Goal: Information Seeking & Learning: Learn about a topic

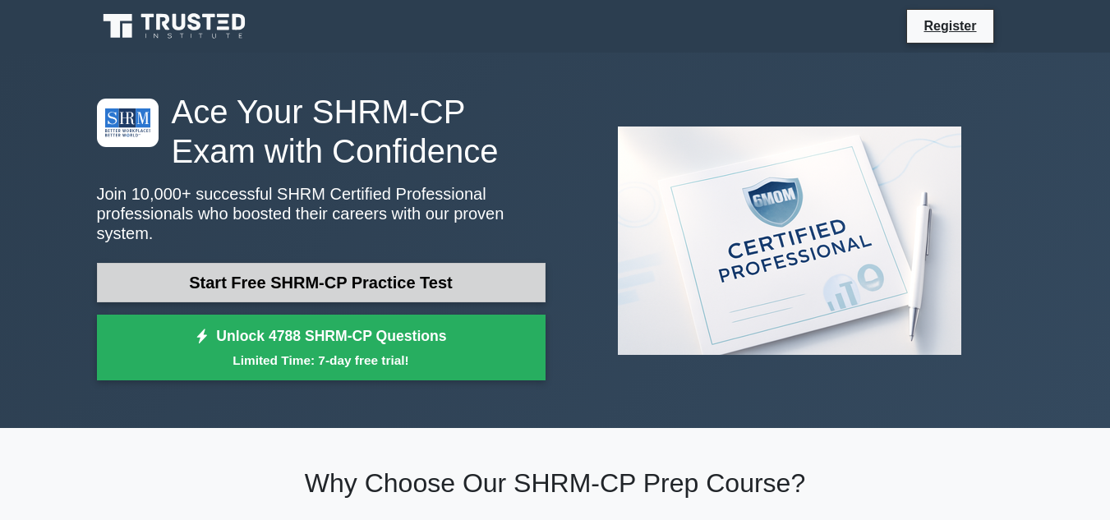
click at [291, 263] on link "Start Free SHRM-CP Practice Test" at bounding box center [321, 282] width 449 height 39
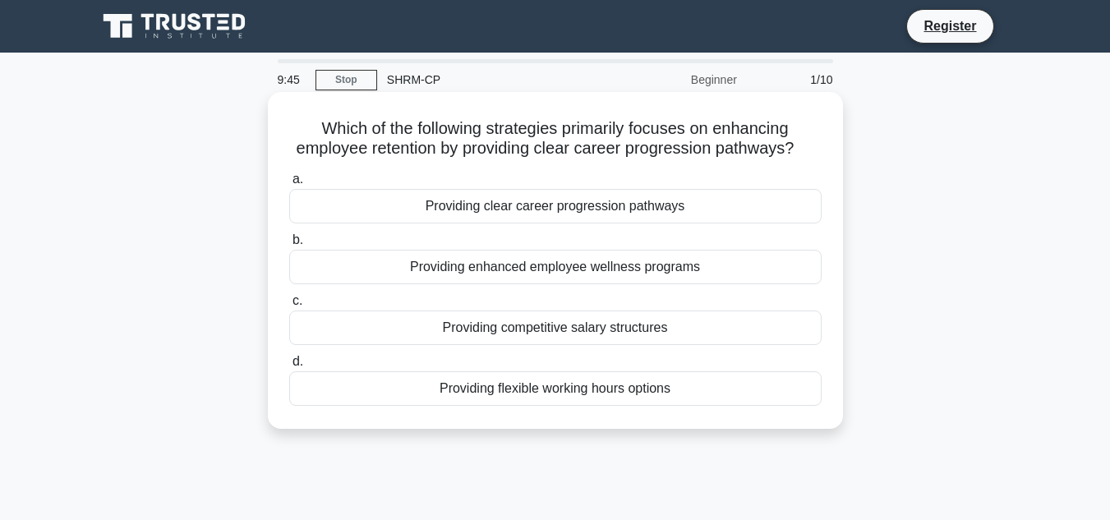
click at [610, 203] on div "Providing clear career progression pathways" at bounding box center [555, 206] width 532 height 35
click at [289, 185] on input "a. Providing clear career progression pathways" at bounding box center [289, 179] width 0 height 11
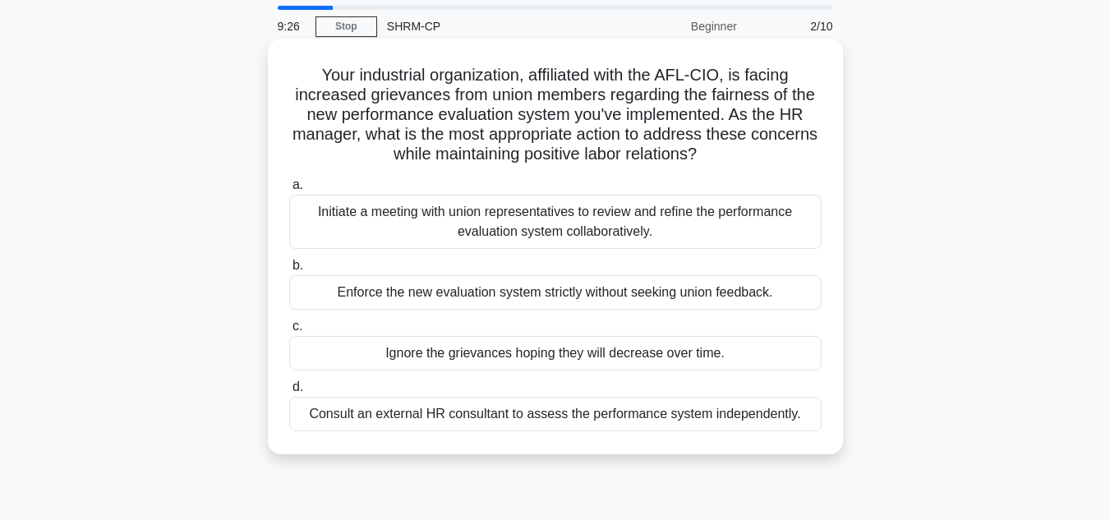
scroll to position [82, 0]
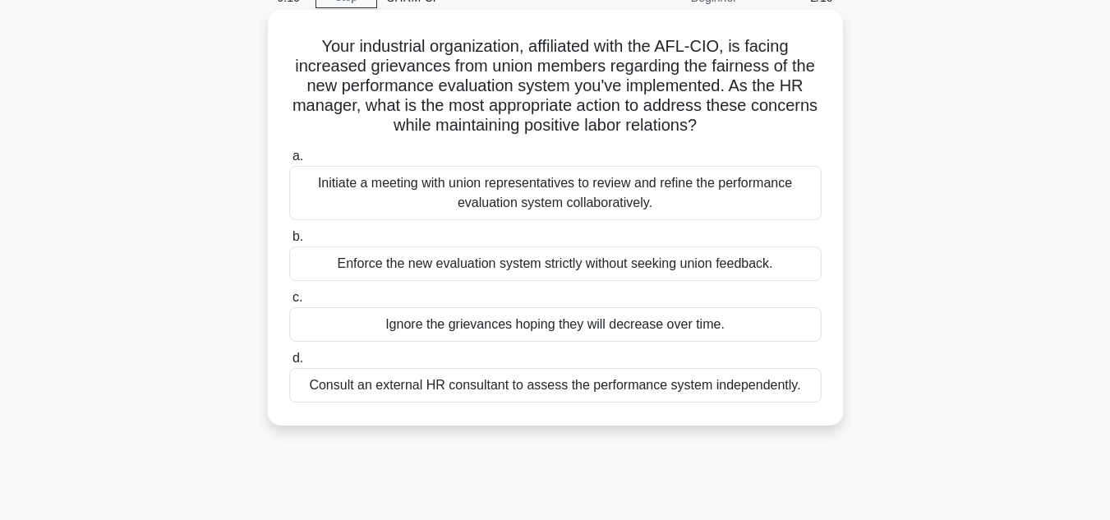
click at [601, 196] on div "Initiate a meeting with union representatives to review and refine the performa…" at bounding box center [555, 193] width 532 height 54
click at [289, 162] on input "a. Initiate a meeting with union representatives to review and refine the perfo…" at bounding box center [289, 156] width 0 height 11
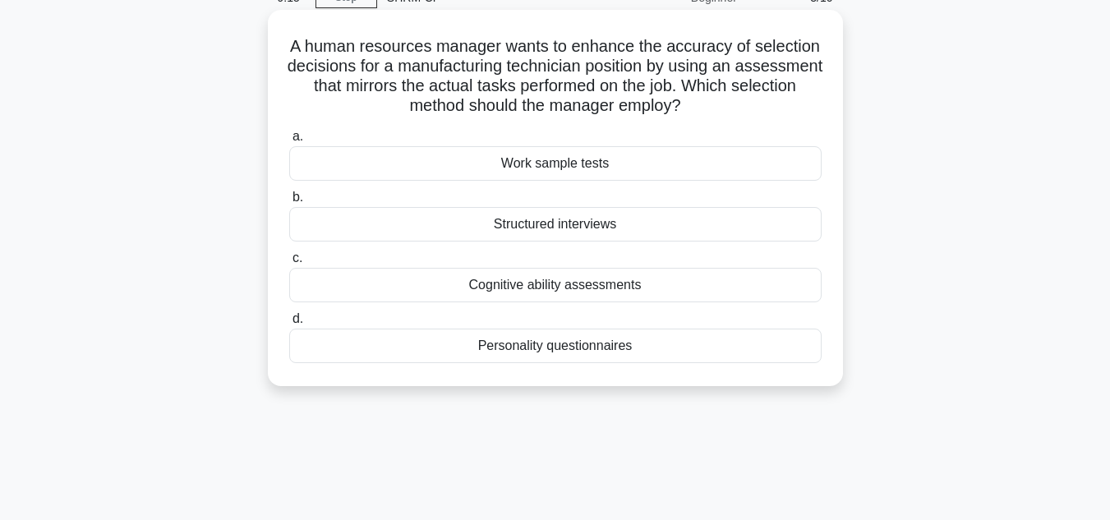
scroll to position [0, 0]
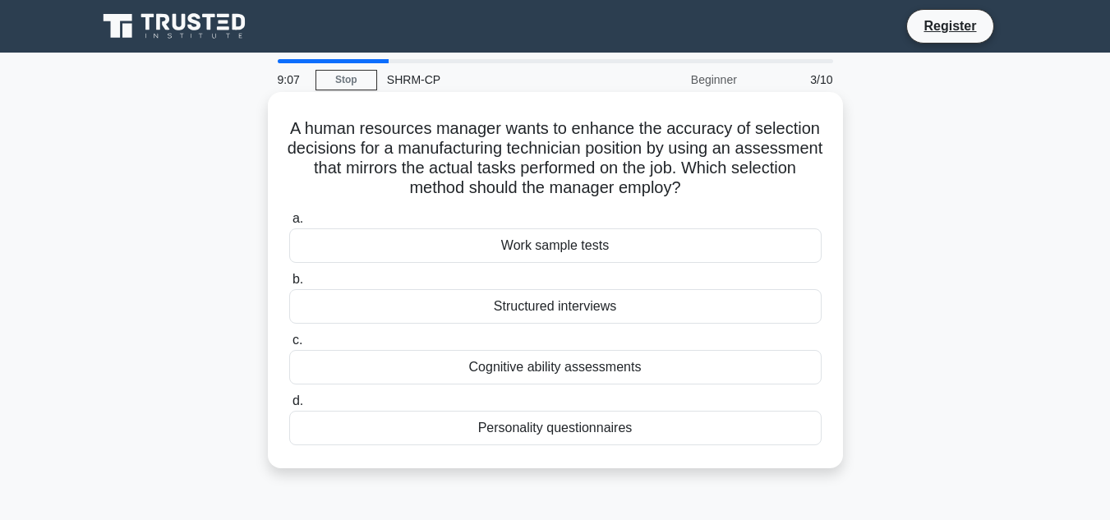
click at [609, 248] on div "Work sample tests" at bounding box center [555, 245] width 532 height 35
click at [289, 224] on input "a. Work sample tests" at bounding box center [289, 219] width 0 height 11
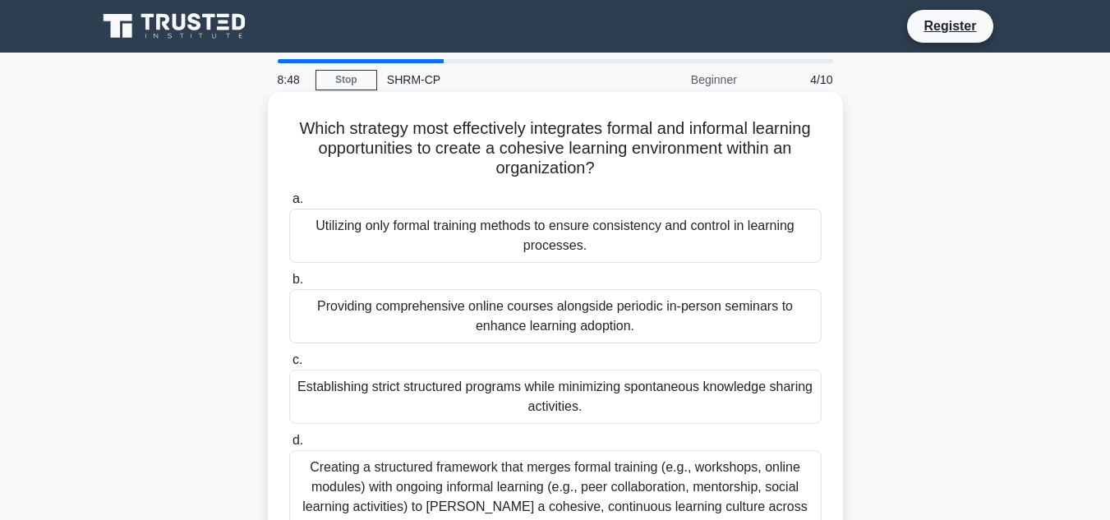
scroll to position [82, 0]
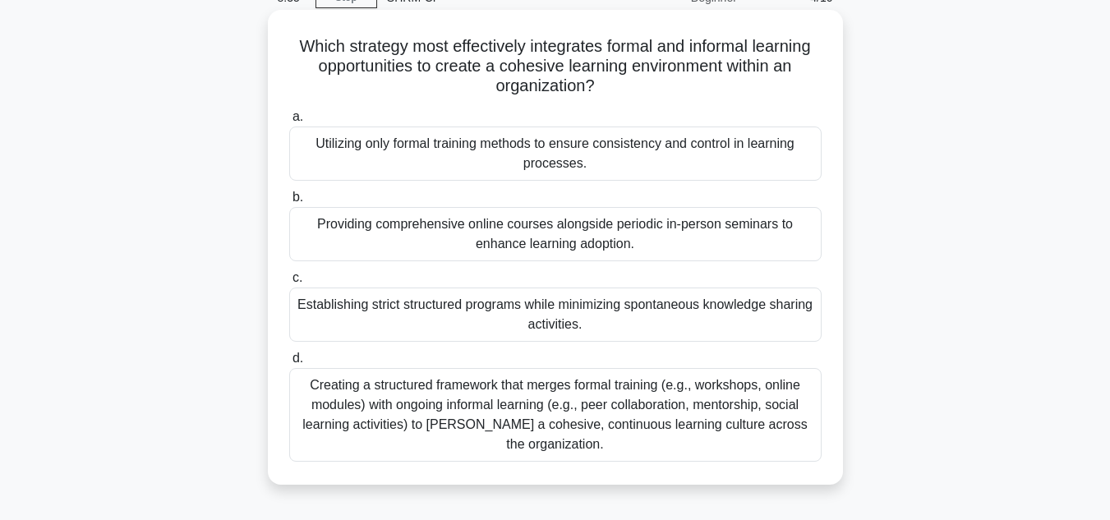
click at [722, 402] on div "Creating a structured framework that merges formal training (e.g., workshops, o…" at bounding box center [555, 415] width 532 height 94
click at [289, 364] on input "d. Creating a structured framework that merges formal training (e.g., workshops…" at bounding box center [289, 358] width 0 height 11
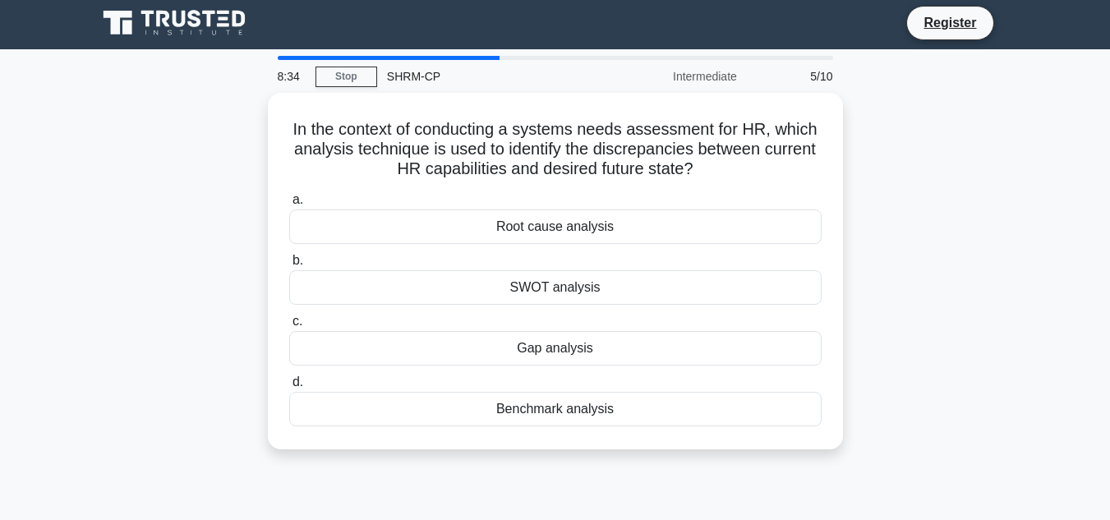
scroll to position [0, 0]
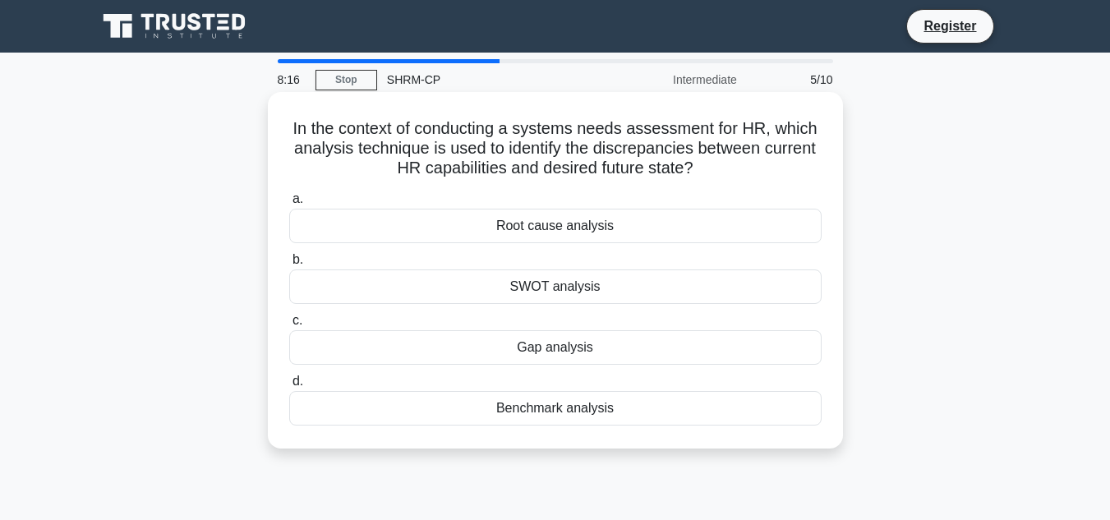
click at [596, 348] on div "Gap analysis" at bounding box center [555, 347] width 532 height 35
click at [289, 326] on input "c. Gap analysis" at bounding box center [289, 321] width 0 height 11
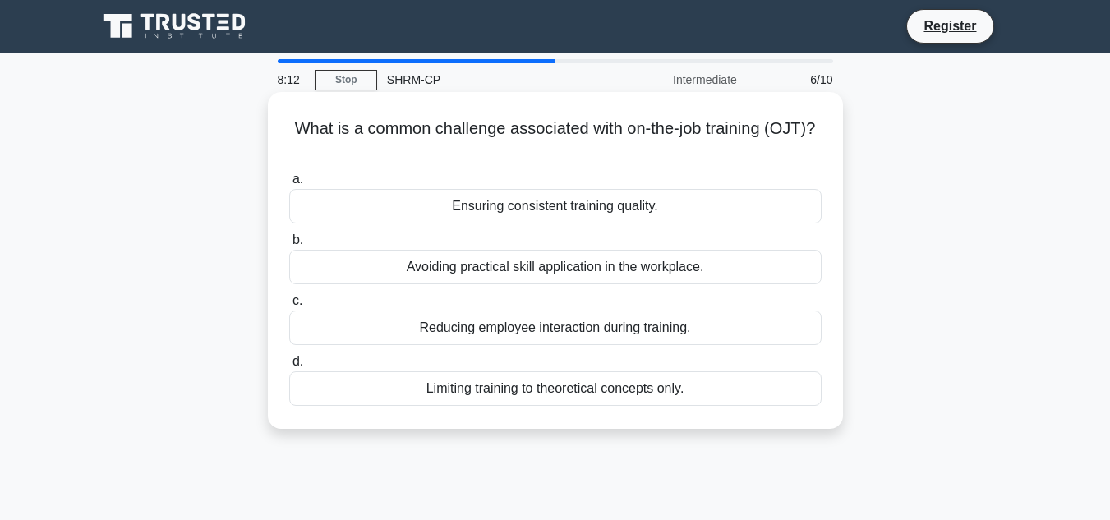
scroll to position [82, 0]
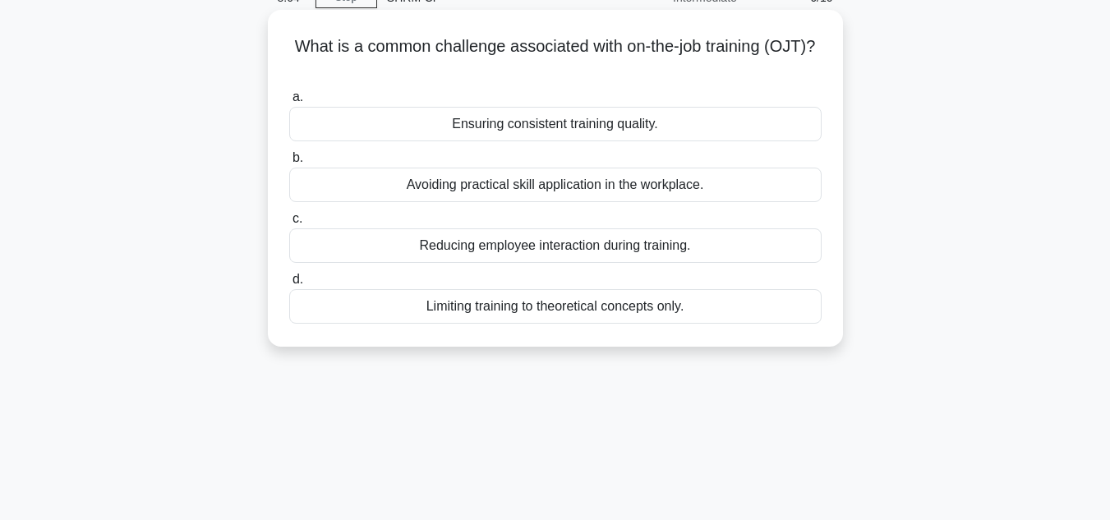
click at [677, 115] on div "Ensuring consistent training quality." at bounding box center [555, 124] width 532 height 35
click at [289, 103] on input "a. Ensuring consistent training quality." at bounding box center [289, 97] width 0 height 11
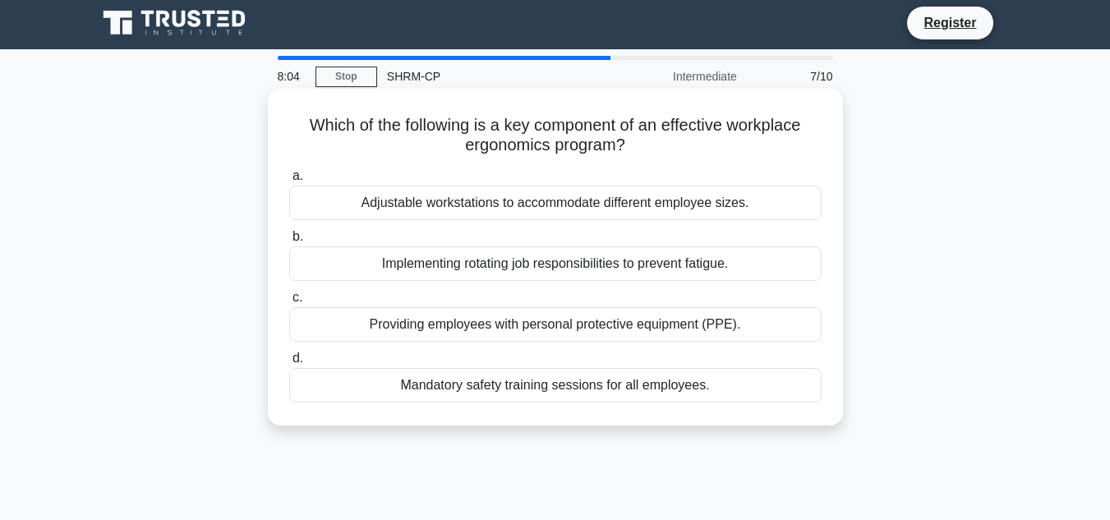
scroll to position [0, 0]
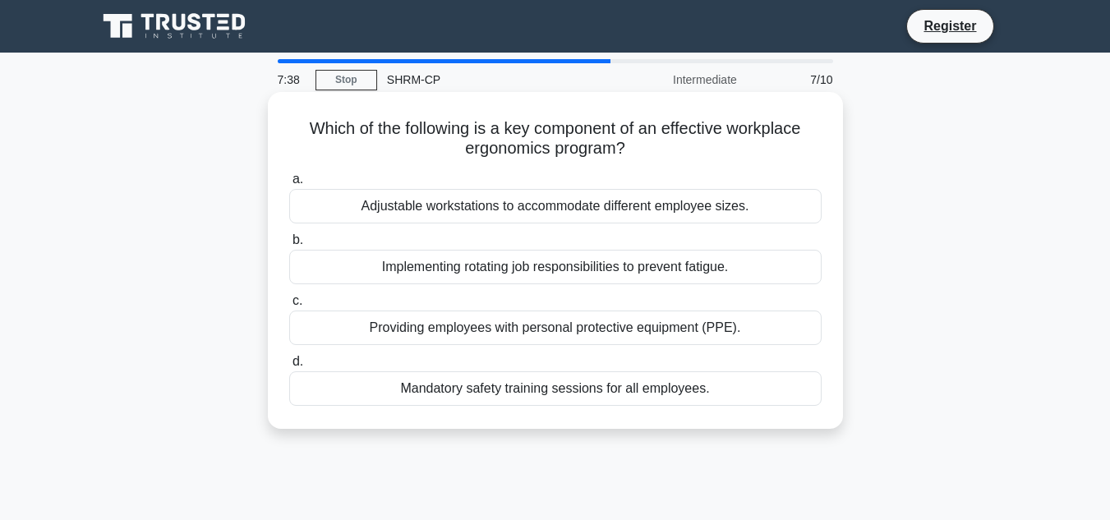
click at [660, 204] on div "Adjustable workstations to accommodate different employee sizes." at bounding box center [555, 206] width 532 height 35
click at [289, 185] on input "a. Adjustable workstations to accommodate different employee sizes." at bounding box center [289, 179] width 0 height 11
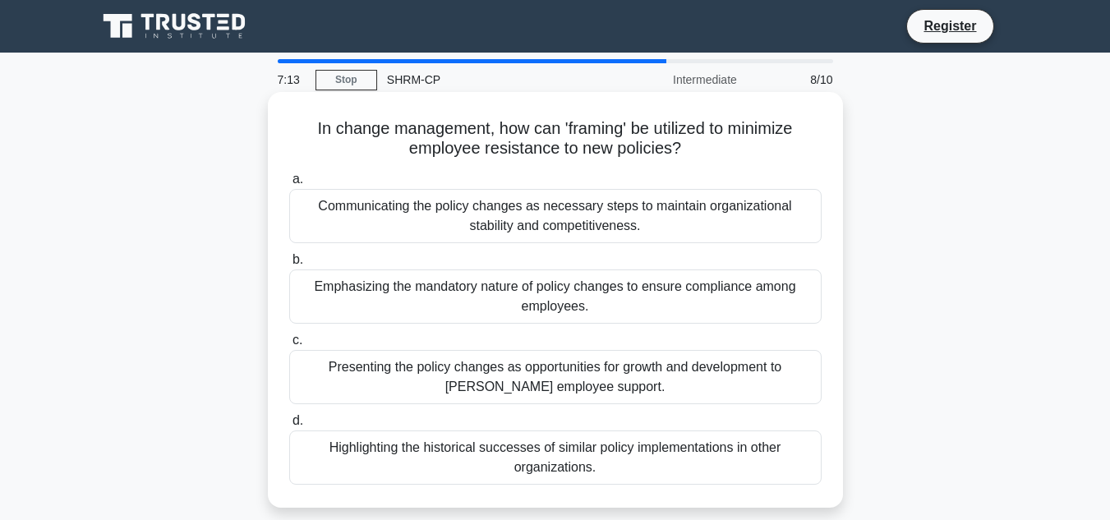
click at [662, 212] on div "Communicating the policy changes as necessary steps to maintain organizational …" at bounding box center [555, 216] width 532 height 54
click at [289, 185] on input "a. Communicating the policy changes as necessary steps to maintain organization…" at bounding box center [289, 179] width 0 height 11
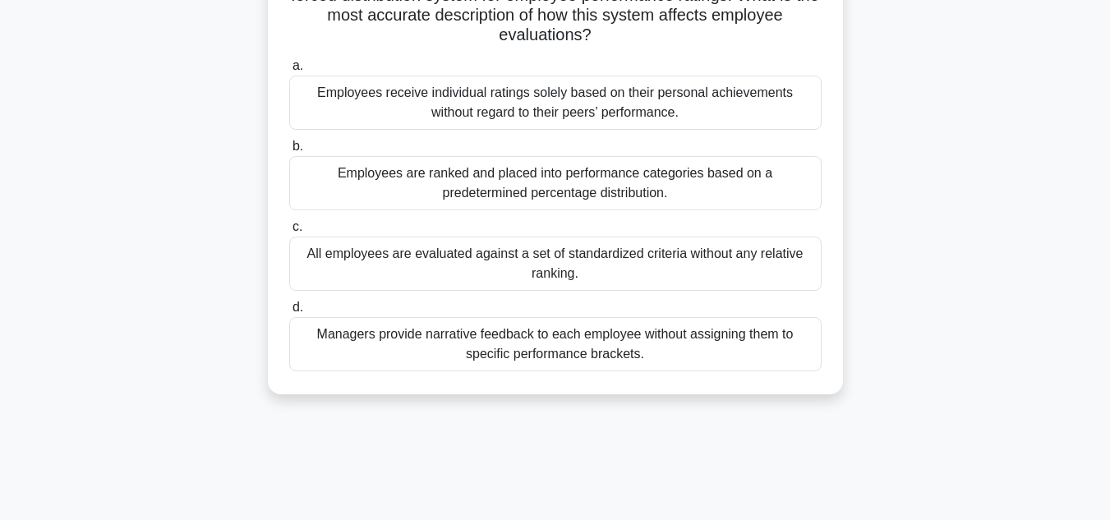
scroll to position [164, 0]
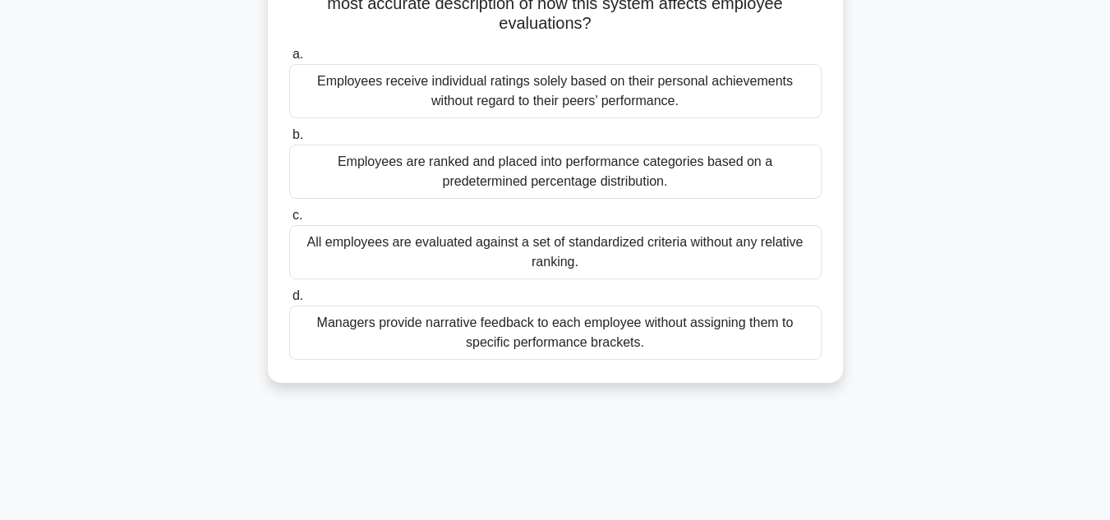
click at [636, 348] on div "Managers provide narrative feedback to each employee without assigning them to …" at bounding box center [555, 333] width 532 height 54
click at [289, 302] on input "d. Managers provide narrative feedback to each employee without assigning them …" at bounding box center [289, 296] width 0 height 11
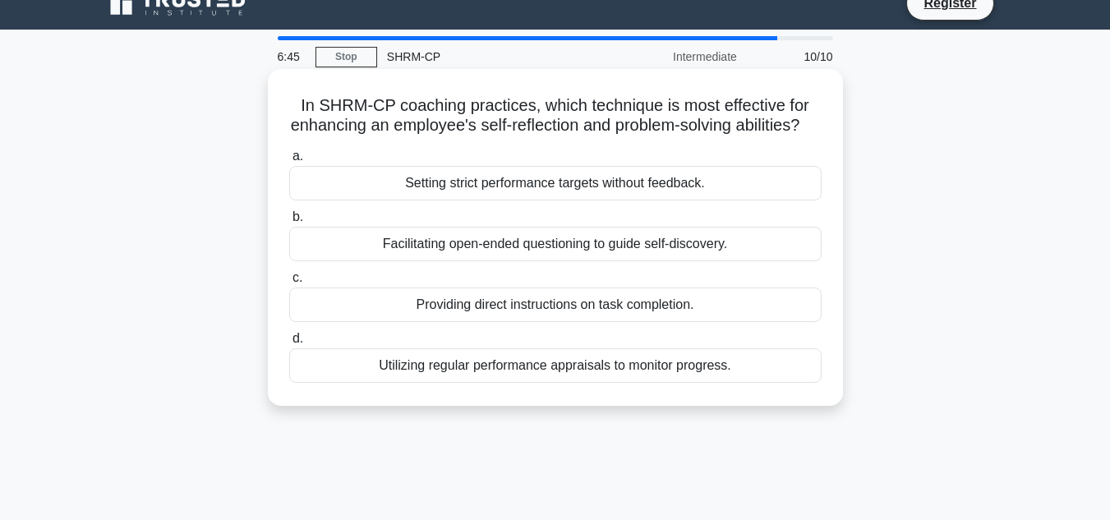
scroll to position [0, 0]
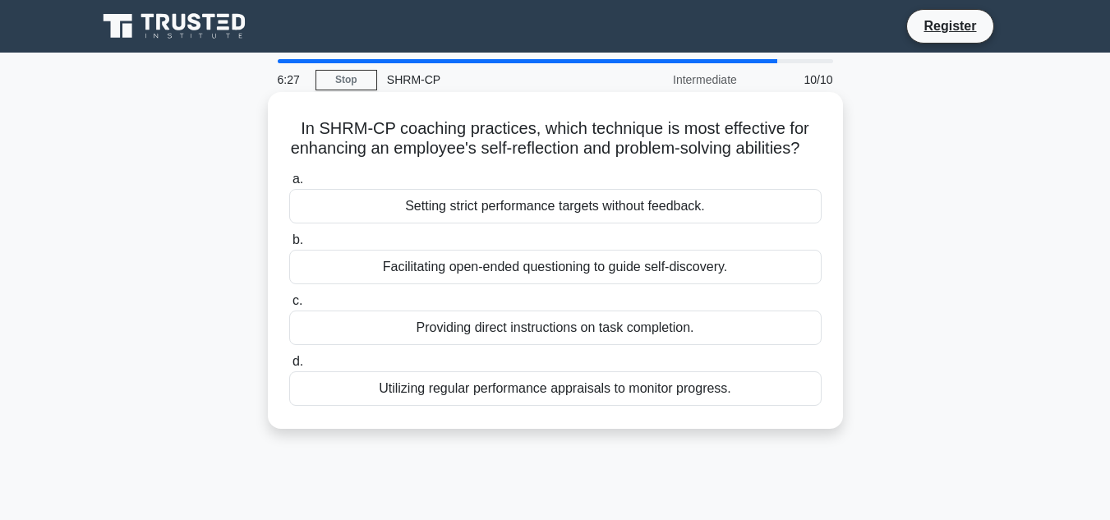
click at [636, 284] on div "Facilitating open-ended questioning to guide self-discovery." at bounding box center [555, 267] width 532 height 35
click at [289, 246] on input "b. Facilitating open-ended questioning to guide self-discovery." at bounding box center [289, 240] width 0 height 11
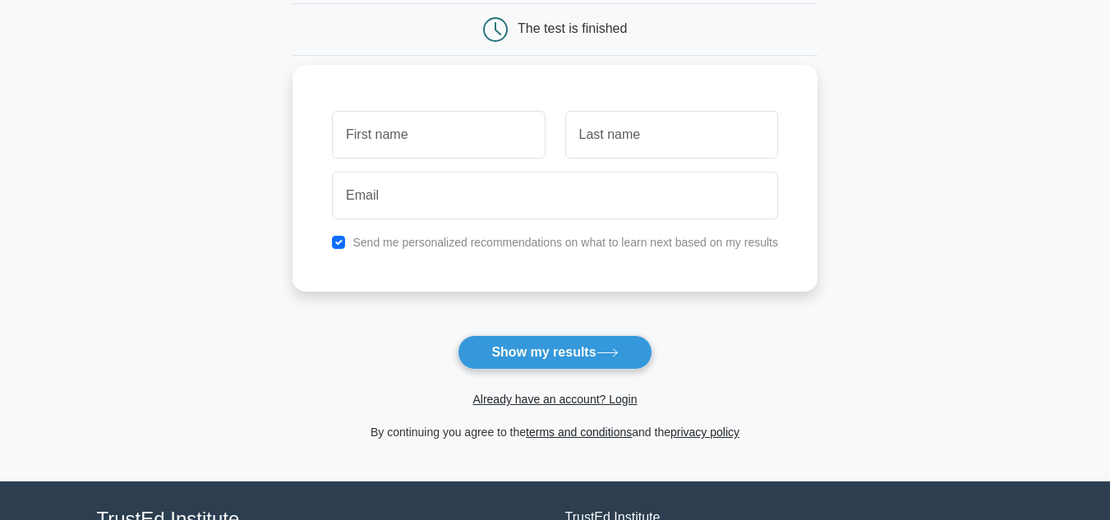
scroll to position [164, 0]
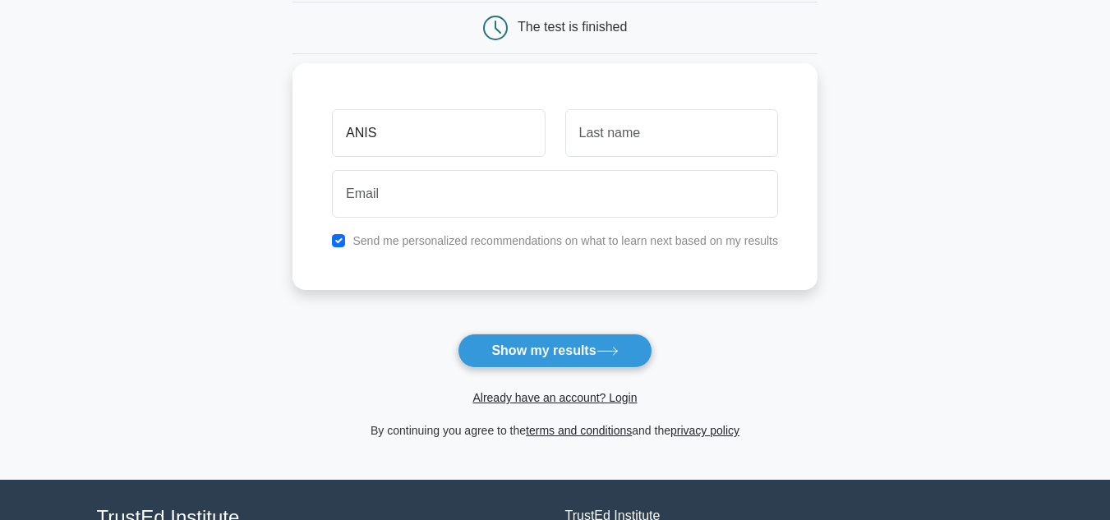
type input "ANIS"
click at [675, 134] on input "text" at bounding box center [671, 133] width 213 height 48
type input "A"
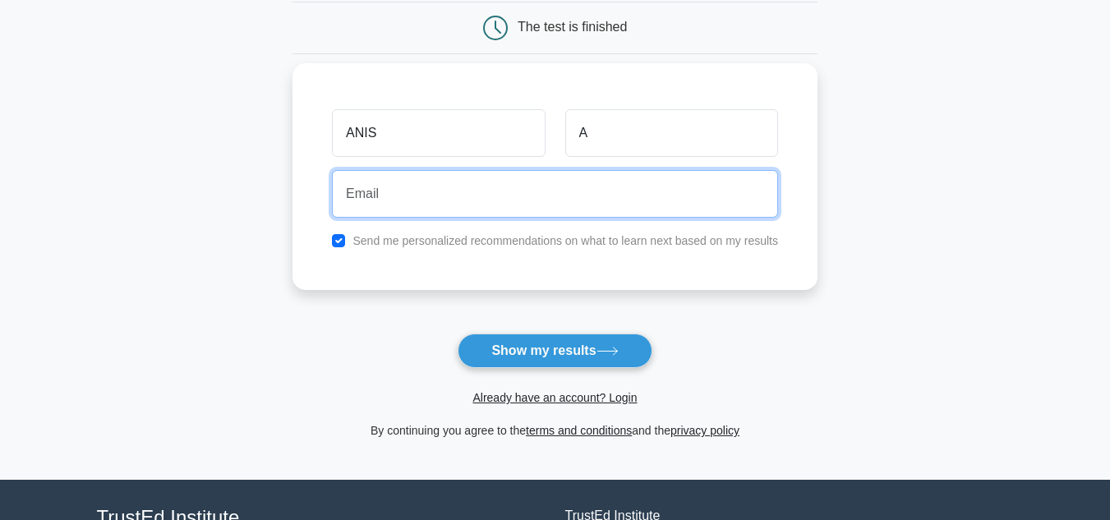
click at [444, 210] on input "email" at bounding box center [555, 194] width 446 height 48
click at [509, 193] on input "anisathirah_mohdzailani@vtech.com" at bounding box center [555, 194] width 446 height 48
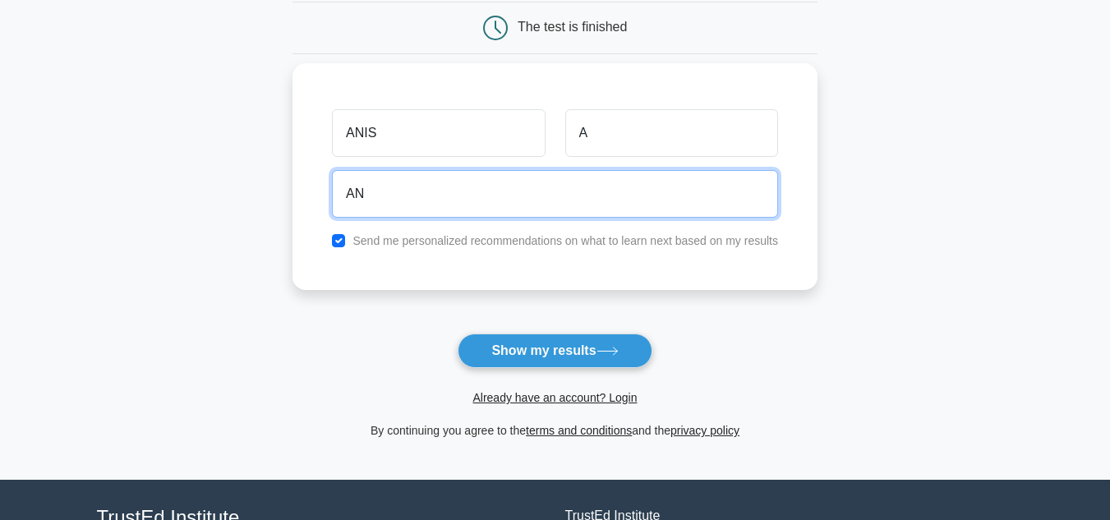
type input "A"
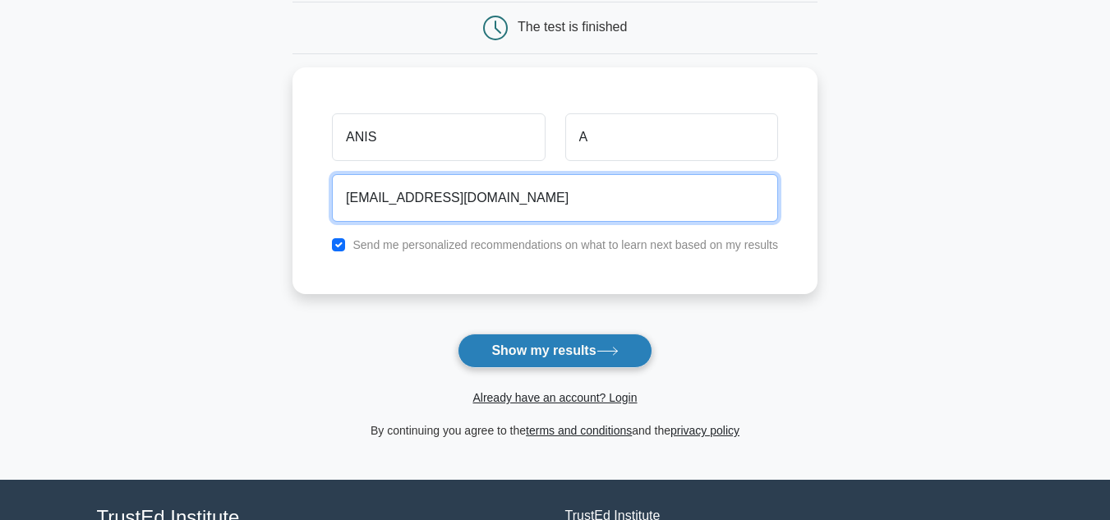
type input "anisricano@gmail.com"
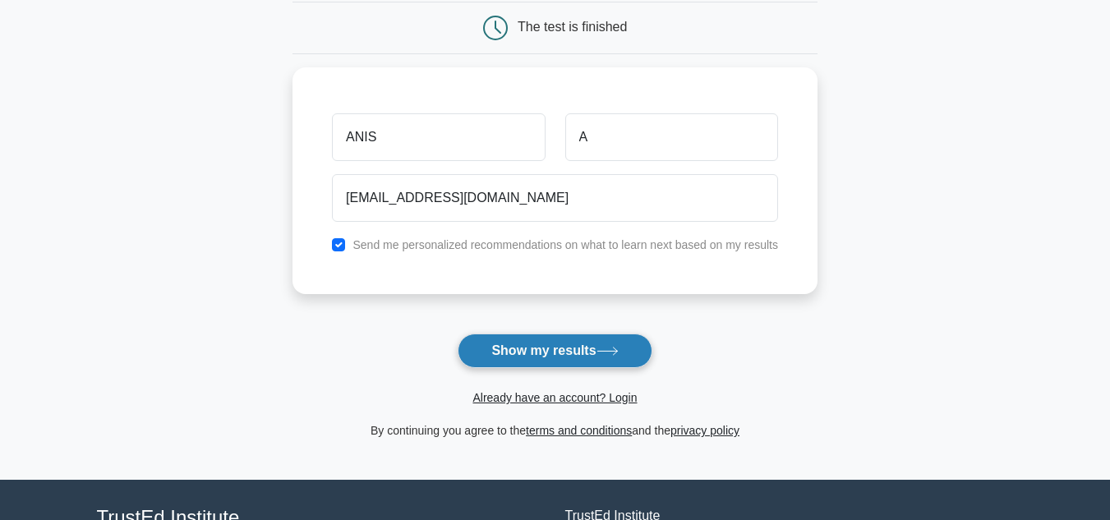
click at [533, 352] on button "Show my results" at bounding box center [555, 351] width 194 height 35
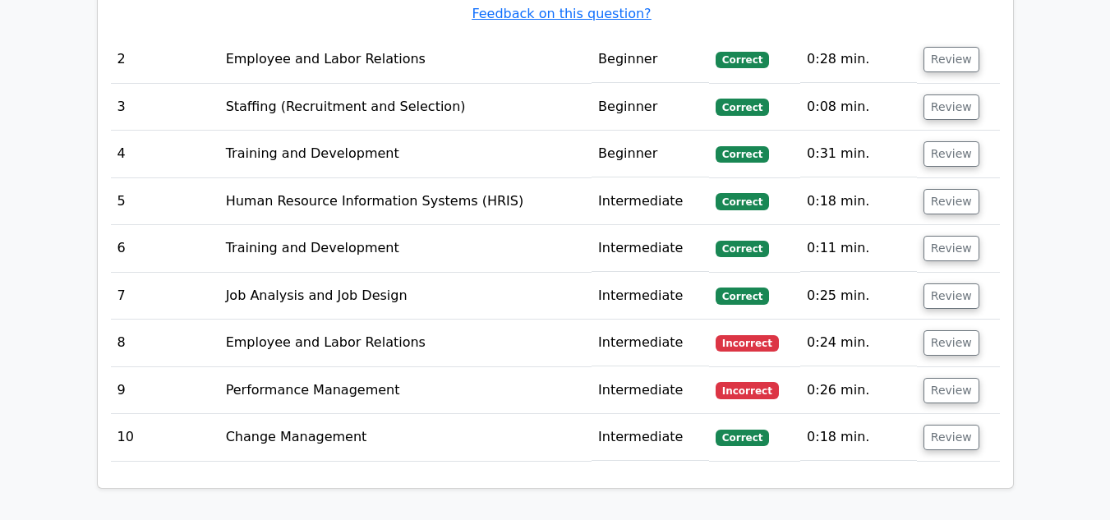
scroll to position [2136, 0]
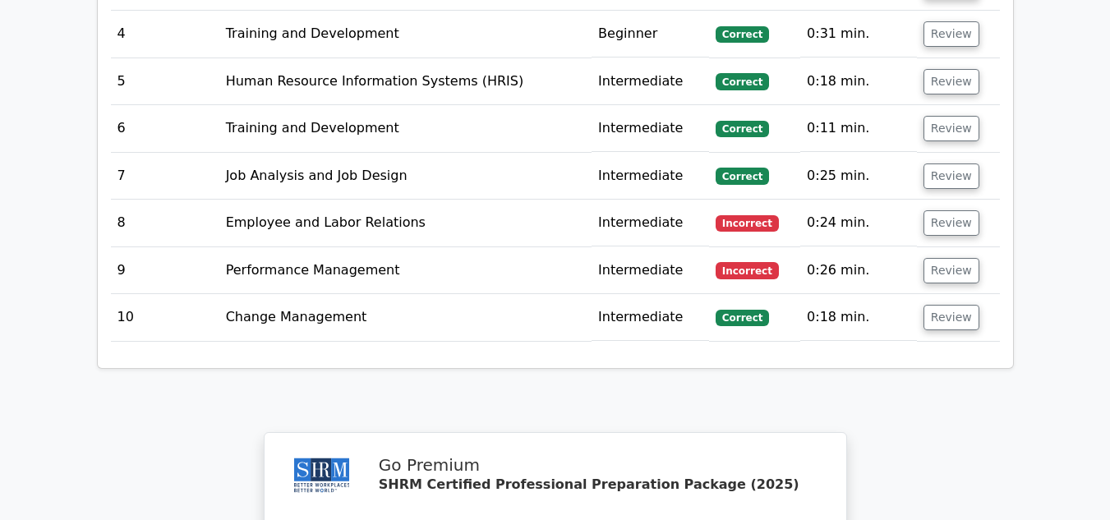
click at [351, 200] on td "Employee and Labor Relations" at bounding box center [405, 223] width 372 height 47
click at [564, 200] on td "Employee and Labor Relations" at bounding box center [405, 223] width 372 height 47
drag, startPoint x: 693, startPoint y: 137, endPoint x: 772, endPoint y: 134, distance: 78.9
click at [696, 200] on td "Intermediate" at bounding box center [650, 223] width 117 height 47
click at [957, 210] on button "Review" at bounding box center [952, 222] width 56 height 25
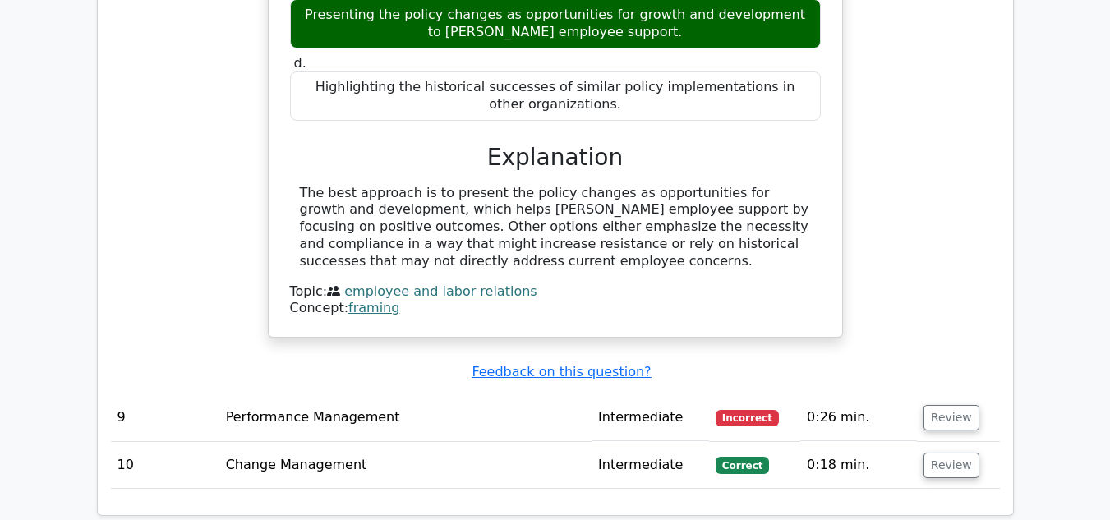
scroll to position [2629, 0]
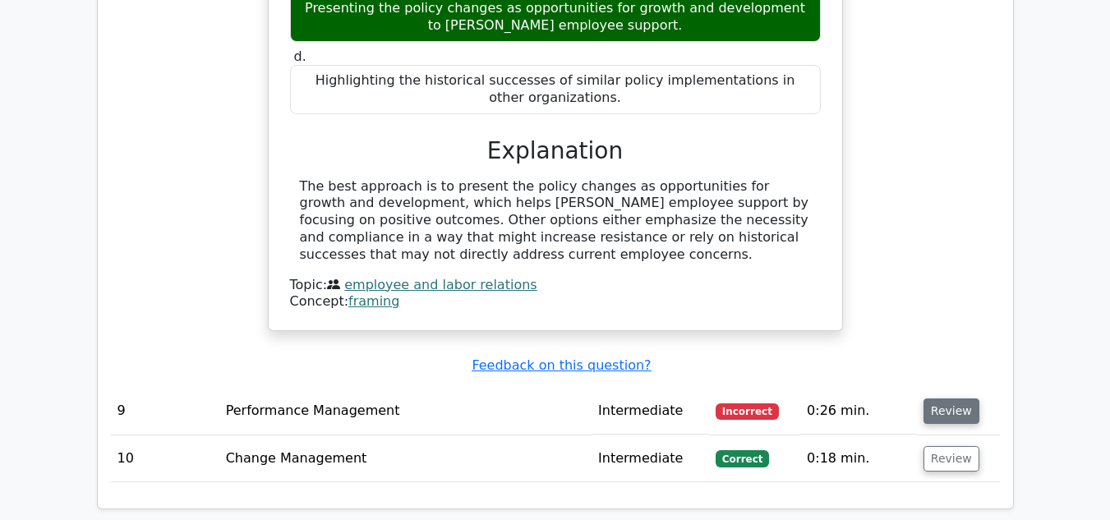
click at [954, 398] on button "Review" at bounding box center [952, 410] width 56 height 25
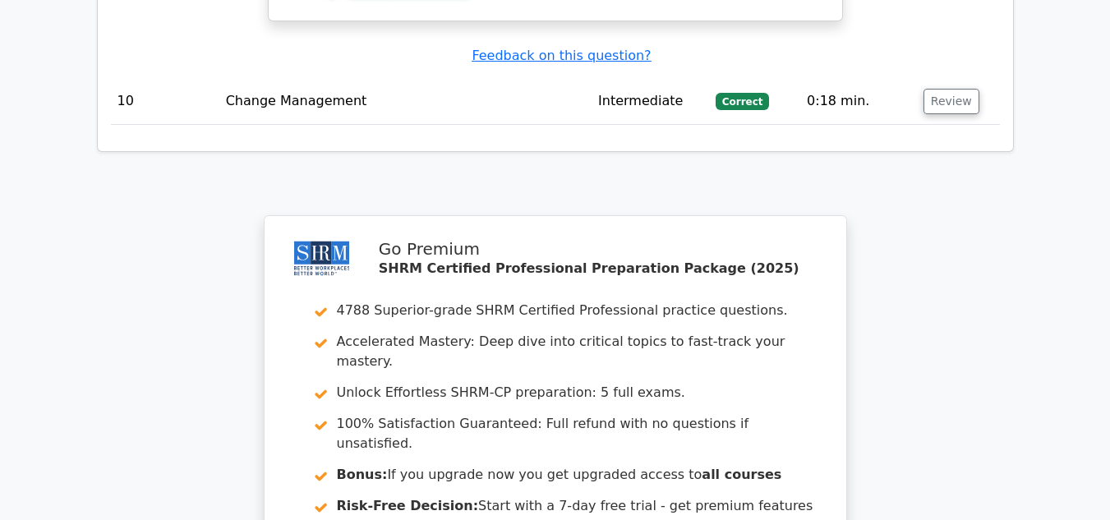
scroll to position [4068, 0]
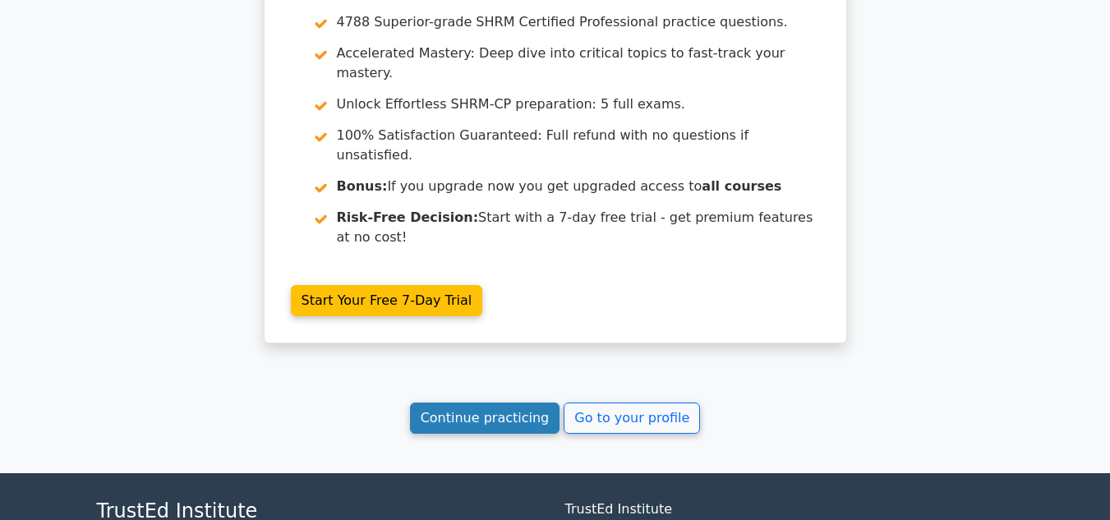
click at [454, 403] on link "Continue practicing" at bounding box center [485, 418] width 150 height 31
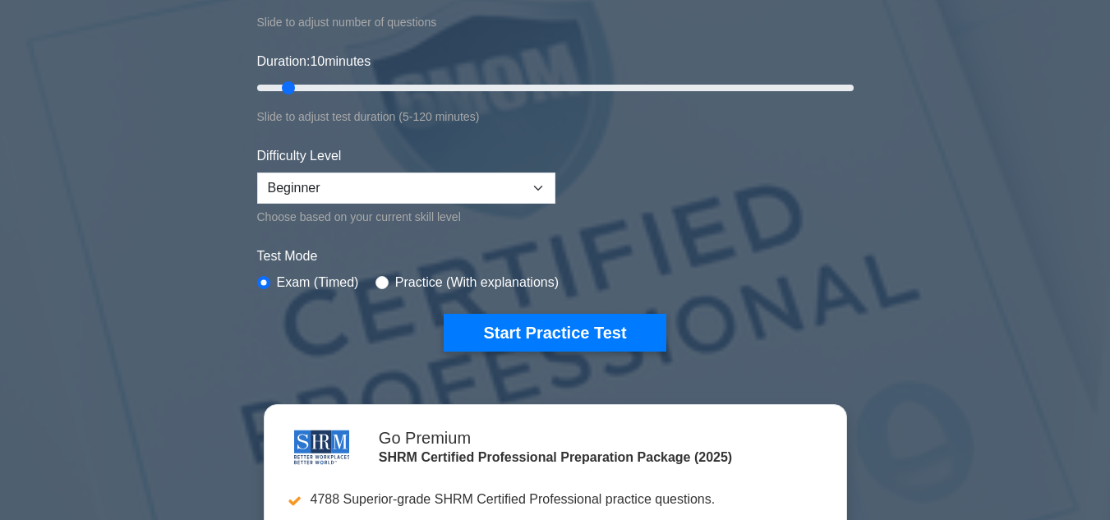
scroll to position [329, 0]
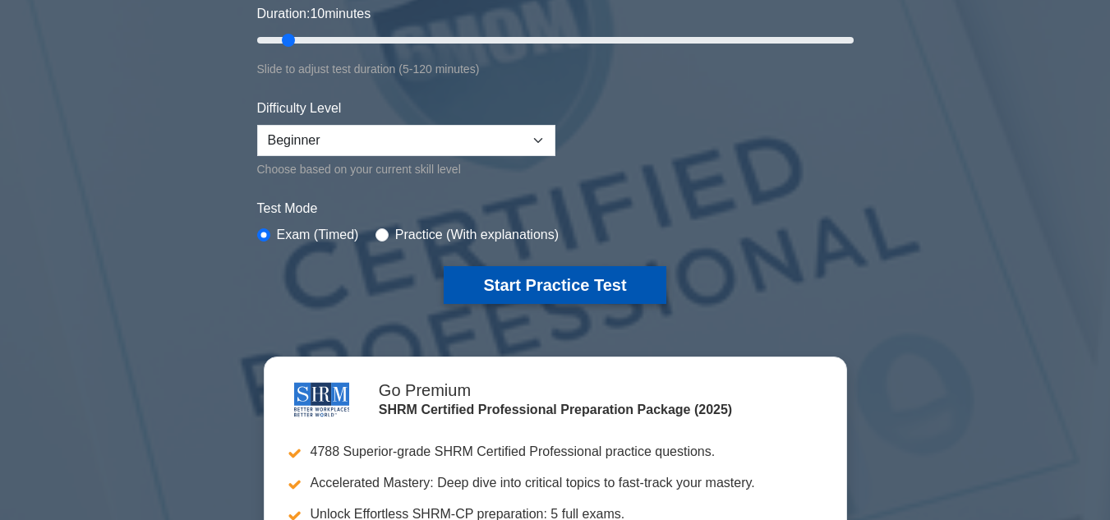
click at [576, 274] on button "Start Practice Test" at bounding box center [555, 285] width 222 height 38
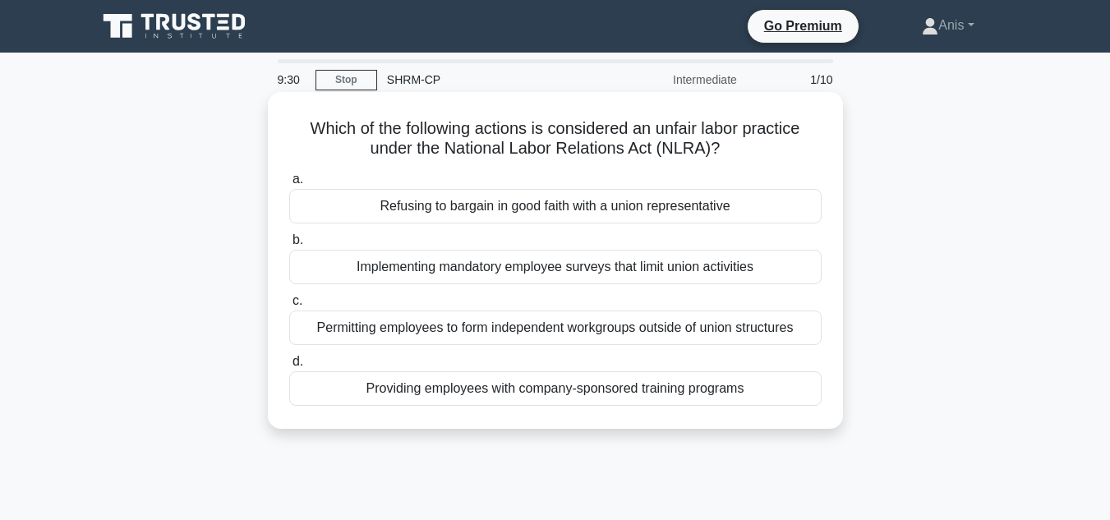
click at [693, 209] on div "Refusing to bargain in good faith with a union representative" at bounding box center [555, 206] width 532 height 35
click at [289, 185] on input "a. Refusing to bargain in good faith with a union representative" at bounding box center [289, 179] width 0 height 11
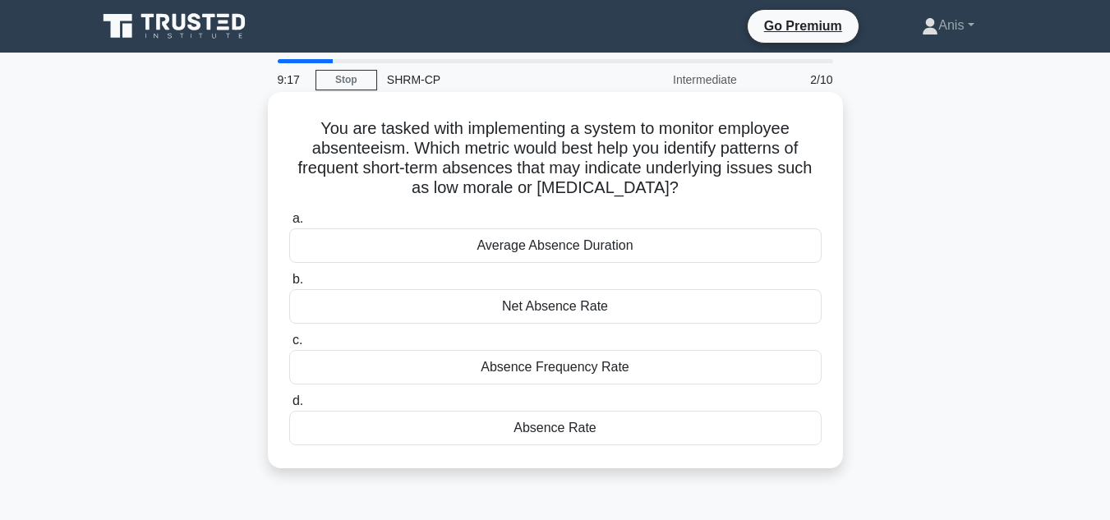
click at [647, 367] on div "Absence Frequency Rate" at bounding box center [555, 367] width 532 height 35
click at [289, 346] on input "c. Absence Frequency Rate" at bounding box center [289, 340] width 0 height 11
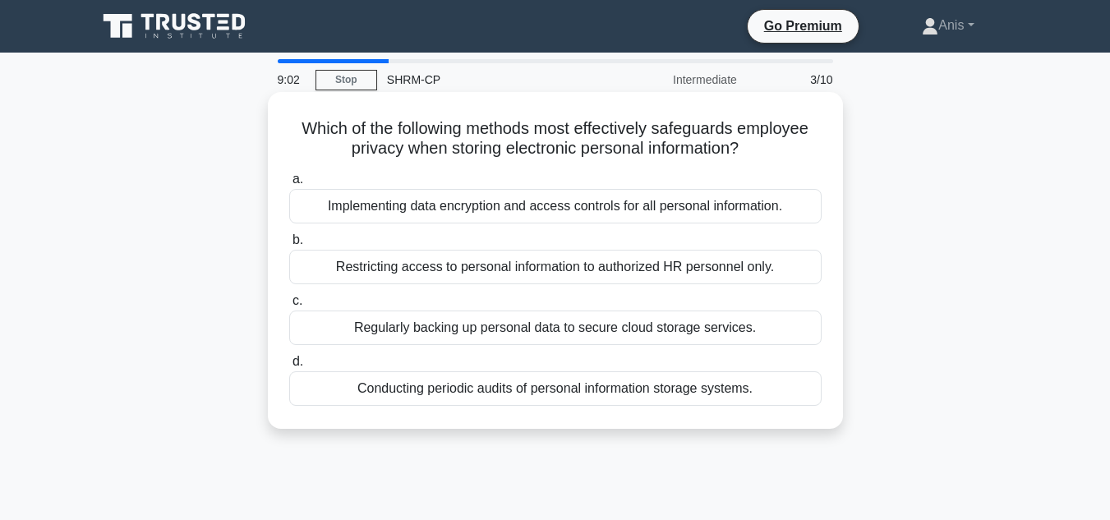
click at [587, 267] on div "Restricting access to personal information to authorized HR personnel only." at bounding box center [555, 267] width 532 height 35
click at [289, 246] on input "b. Restricting access to personal information to authorized HR personnel only." at bounding box center [289, 240] width 0 height 11
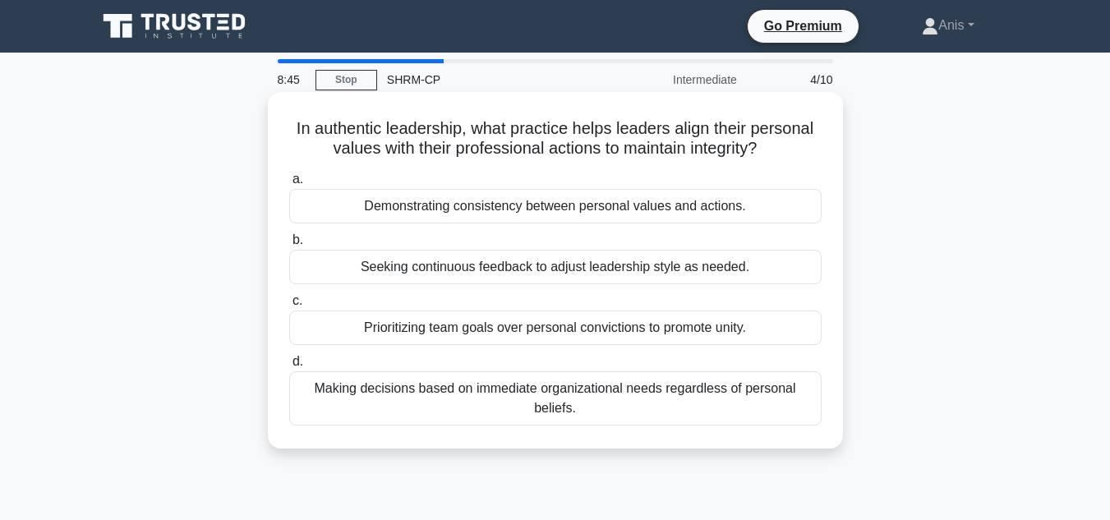
click at [719, 207] on div "Demonstrating consistency between personal values and actions." at bounding box center [555, 206] width 532 height 35
click at [289, 185] on input "a. Demonstrating consistency between personal values and actions." at bounding box center [289, 179] width 0 height 11
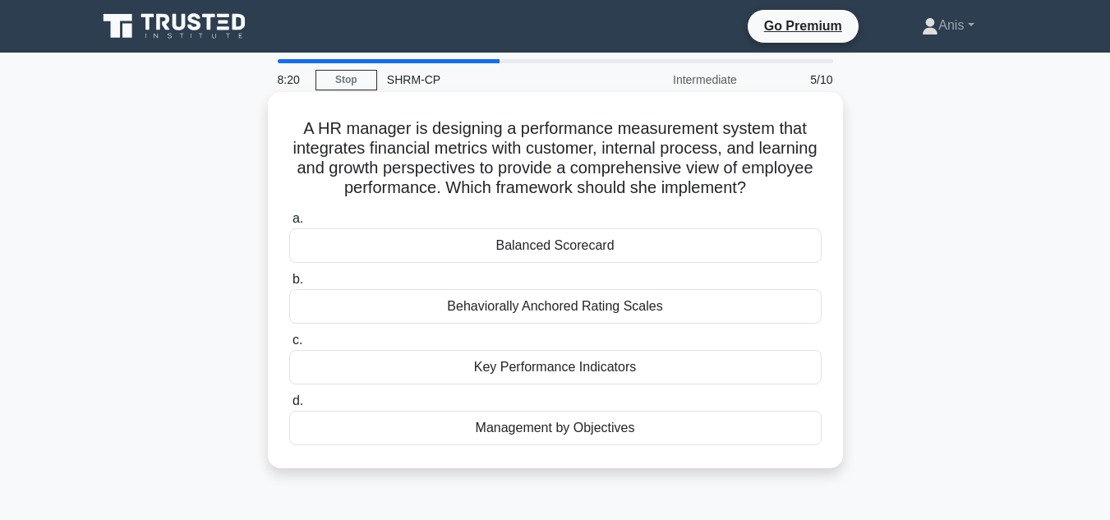
click at [507, 435] on div "Management by Objectives" at bounding box center [555, 428] width 532 height 35
click at [289, 407] on input "d. Management by Objectives" at bounding box center [289, 401] width 0 height 11
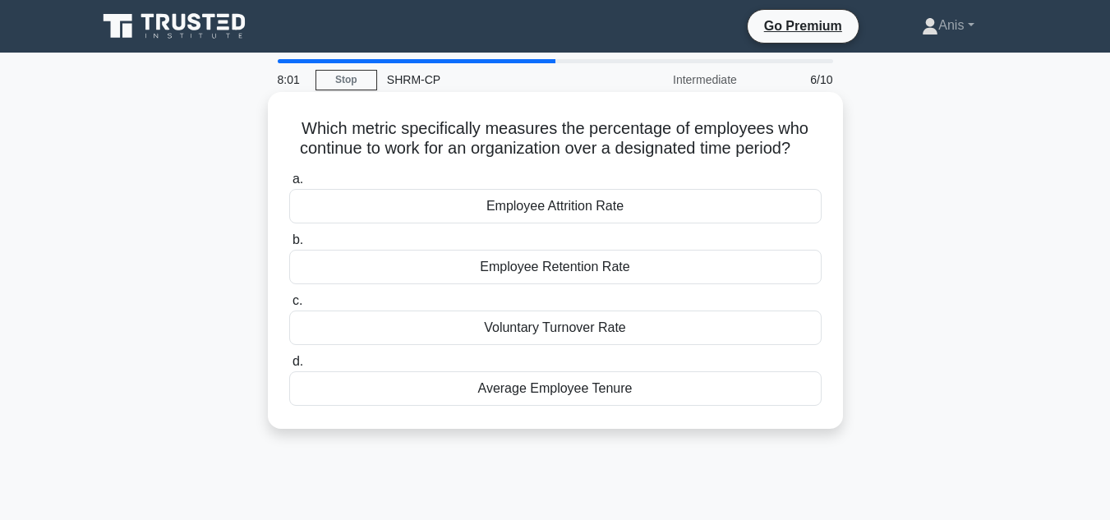
click at [704, 396] on div "Average Employee Tenure" at bounding box center [555, 388] width 532 height 35
click at [289, 367] on input "d. Average Employee Tenure" at bounding box center [289, 362] width 0 height 11
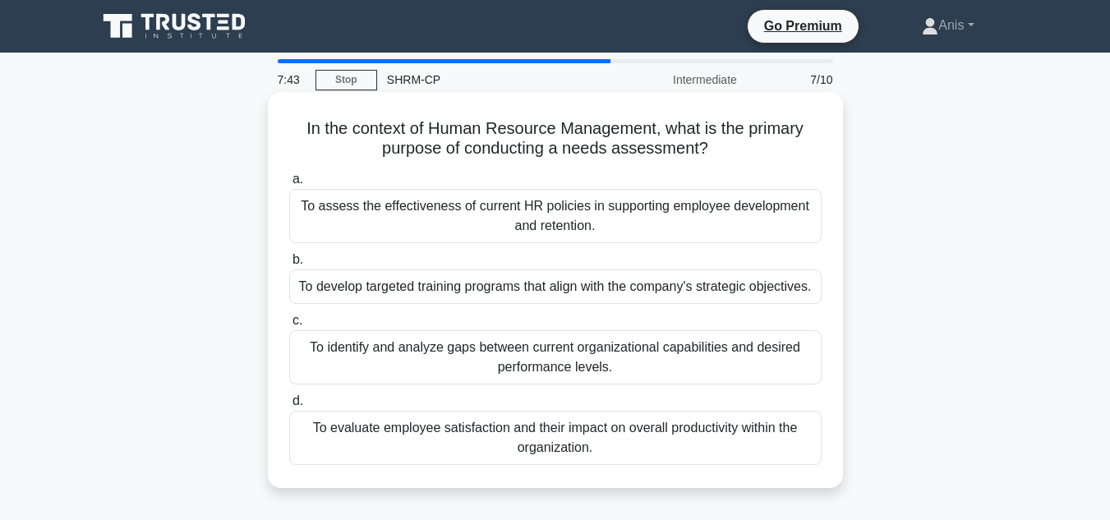
click at [653, 219] on div "To assess the effectiveness of current HR policies in supporting employee devel…" at bounding box center [555, 216] width 532 height 54
click at [289, 185] on input "a. To assess the effectiveness of current HR policies in supporting employee de…" at bounding box center [289, 179] width 0 height 11
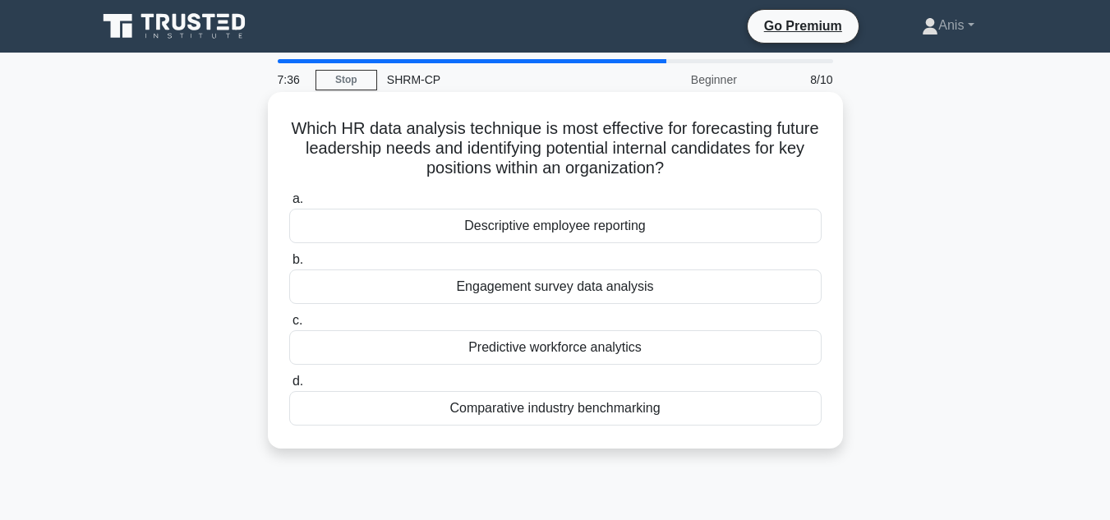
click at [680, 348] on div "Predictive workforce analytics" at bounding box center [555, 347] width 532 height 35
click at [289, 326] on input "c. Predictive workforce analytics" at bounding box center [289, 321] width 0 height 11
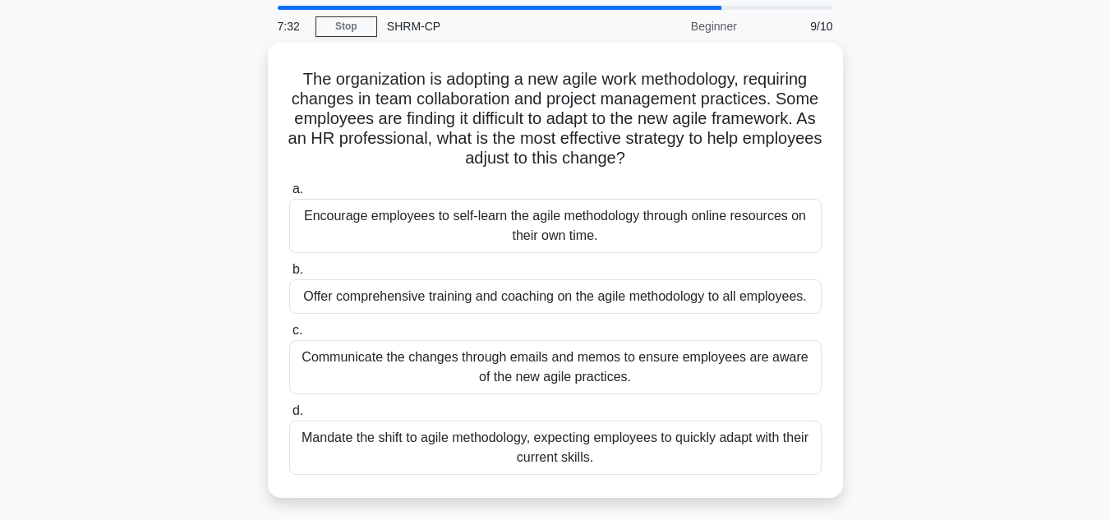
scroll to position [82, 0]
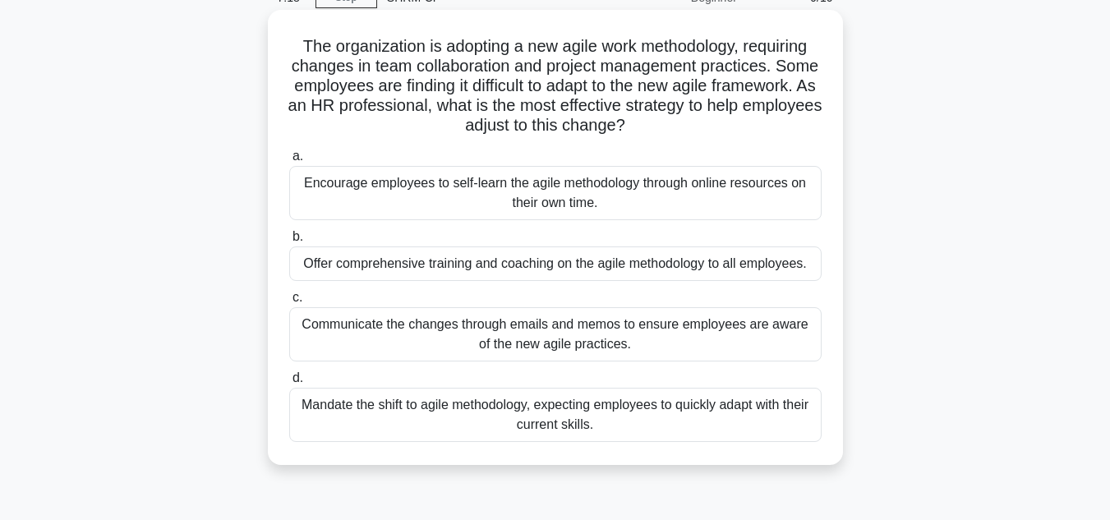
click at [667, 263] on div "Offer comprehensive training and coaching on the agile methodology to all emplo…" at bounding box center [555, 263] width 532 height 35
click at [289, 242] on input "b. Offer comprehensive training and coaching on the agile methodology to all em…" at bounding box center [289, 237] width 0 height 11
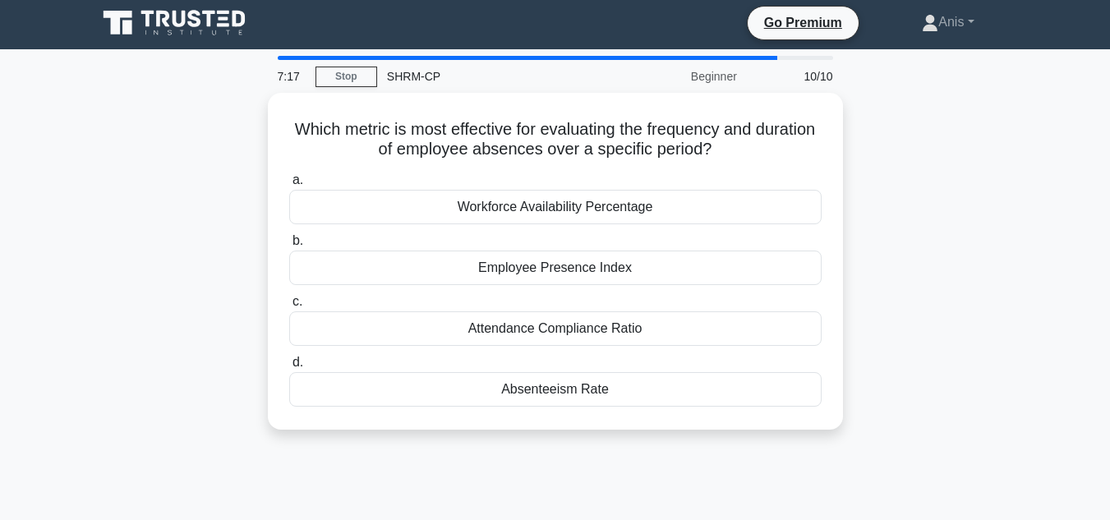
scroll to position [0, 0]
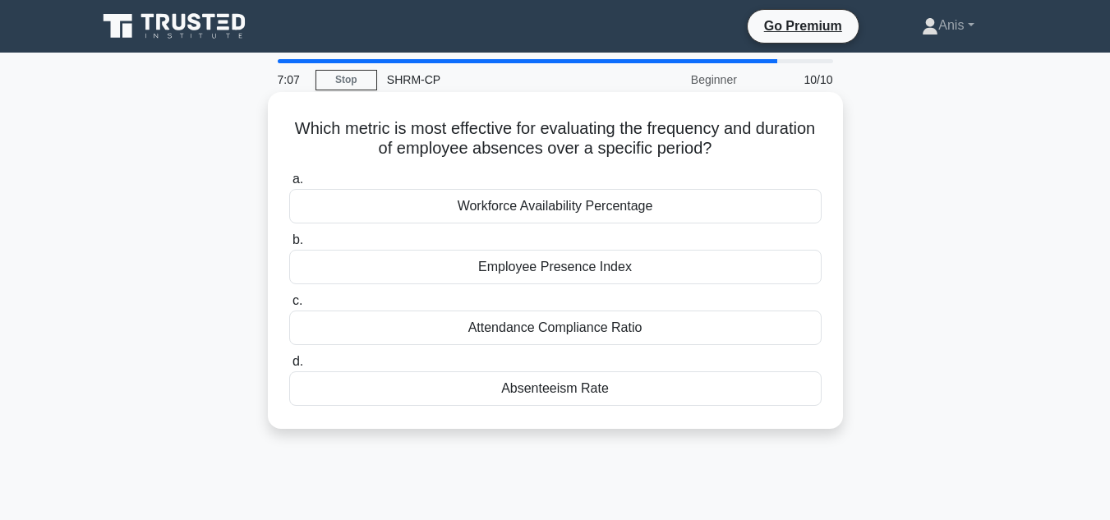
click at [631, 394] on div "Absenteeism Rate" at bounding box center [555, 388] width 532 height 35
click at [289, 367] on input "d. Absenteeism Rate" at bounding box center [289, 362] width 0 height 11
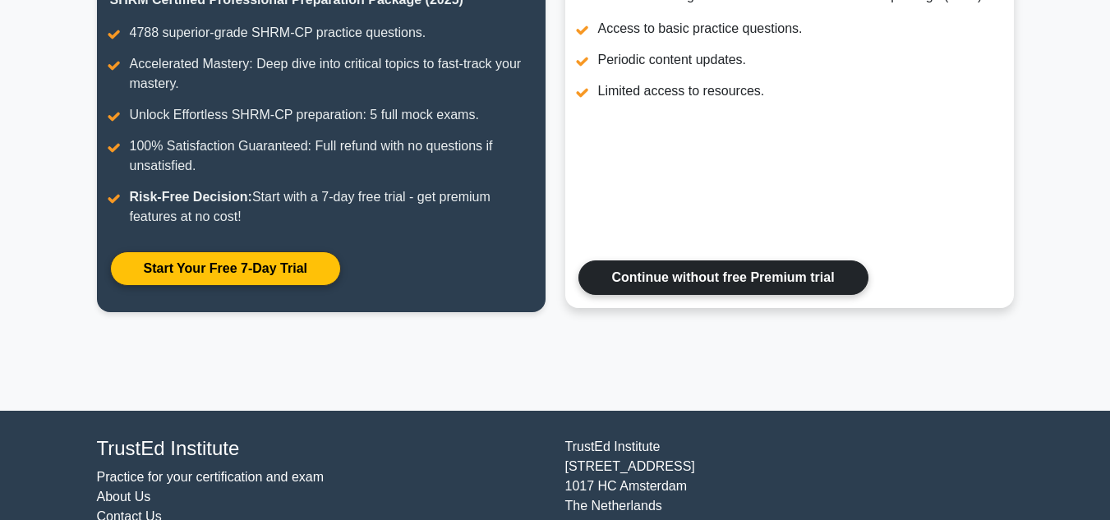
scroll to position [258, 0]
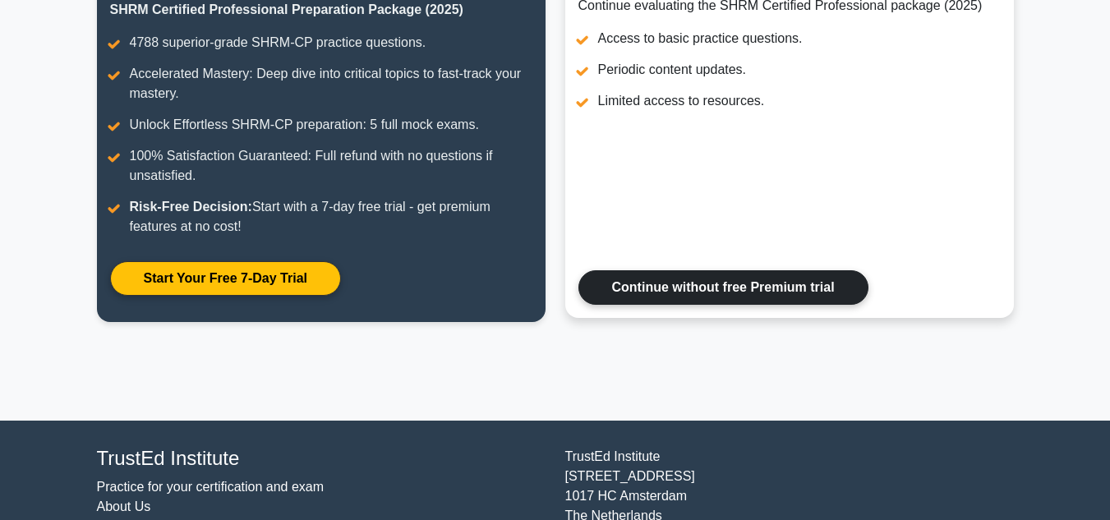
click at [697, 281] on link "Continue without free Premium trial" at bounding box center [723, 287] width 290 height 35
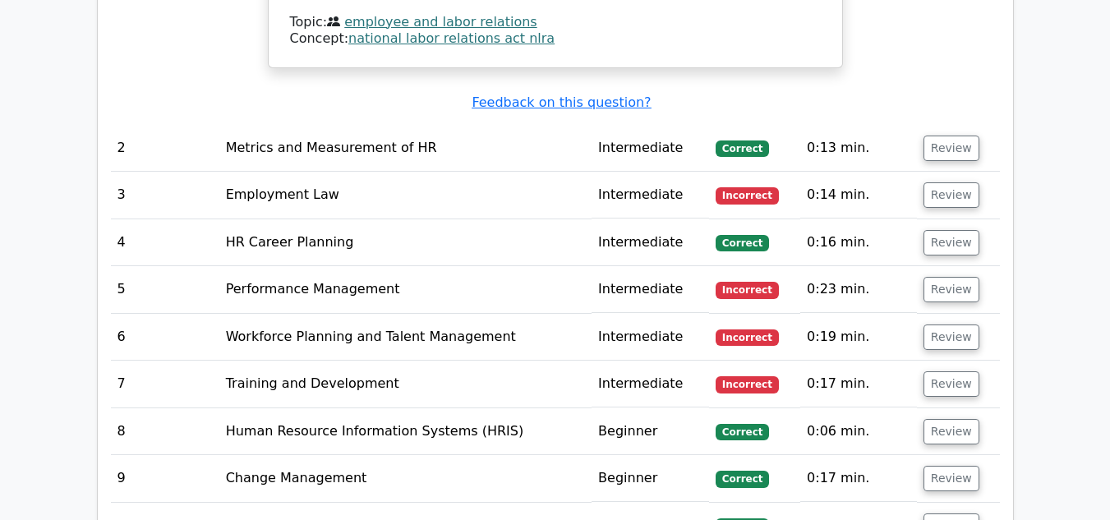
scroll to position [2054, 0]
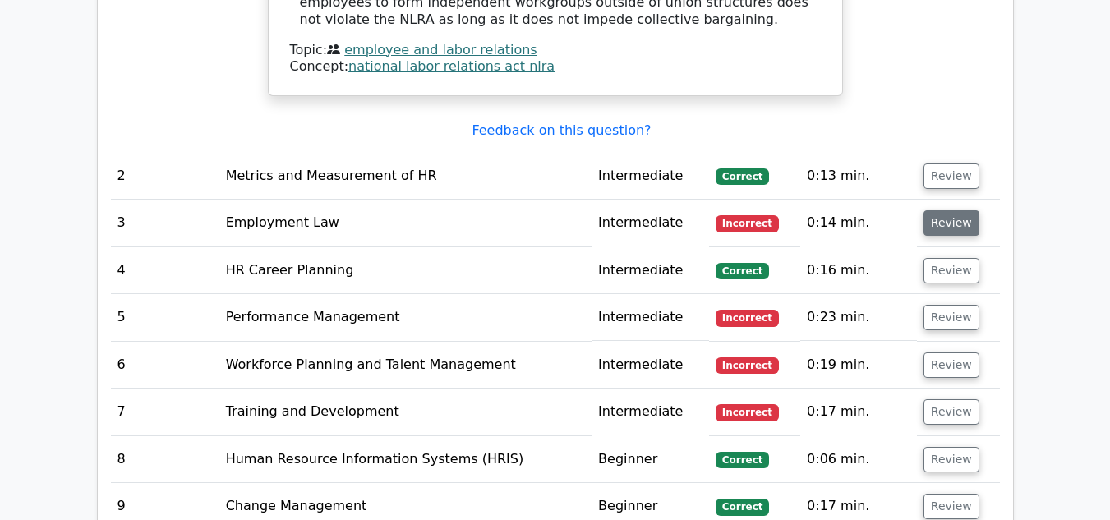
click at [950, 210] on button "Review" at bounding box center [952, 222] width 56 height 25
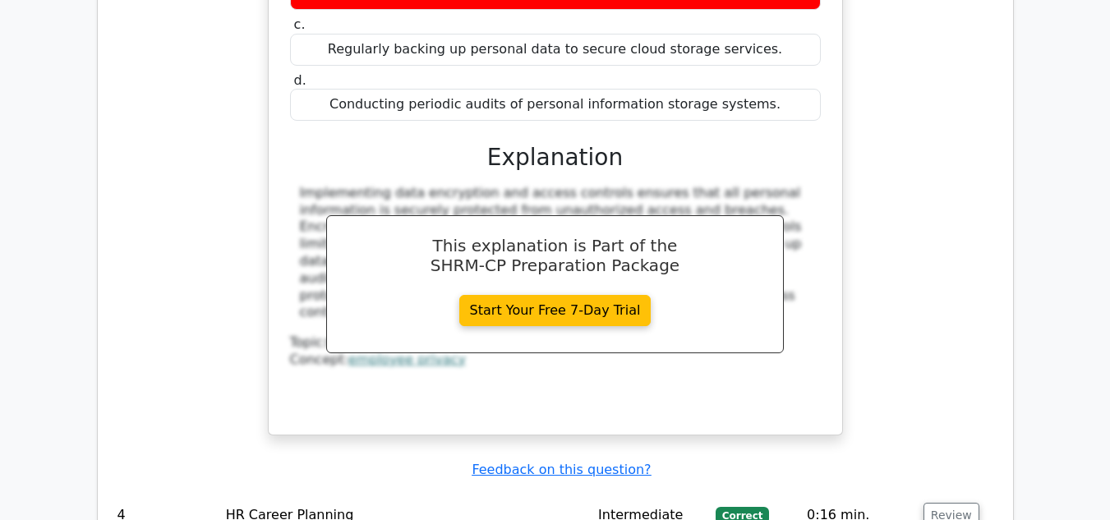
scroll to position [2711, 0]
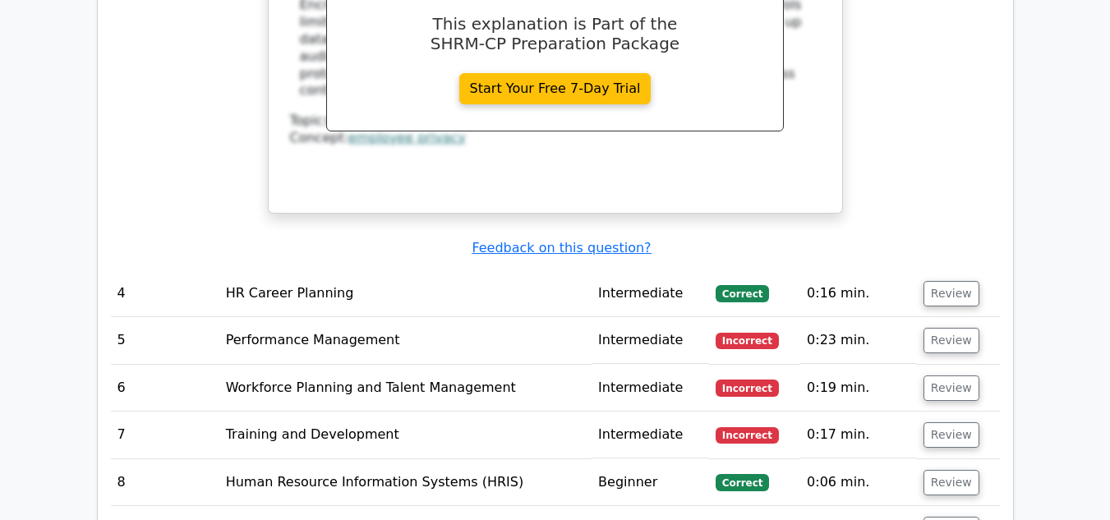
click at [972, 317] on td "Review" at bounding box center [958, 340] width 83 height 47
click at [957, 328] on button "Review" at bounding box center [952, 340] width 56 height 25
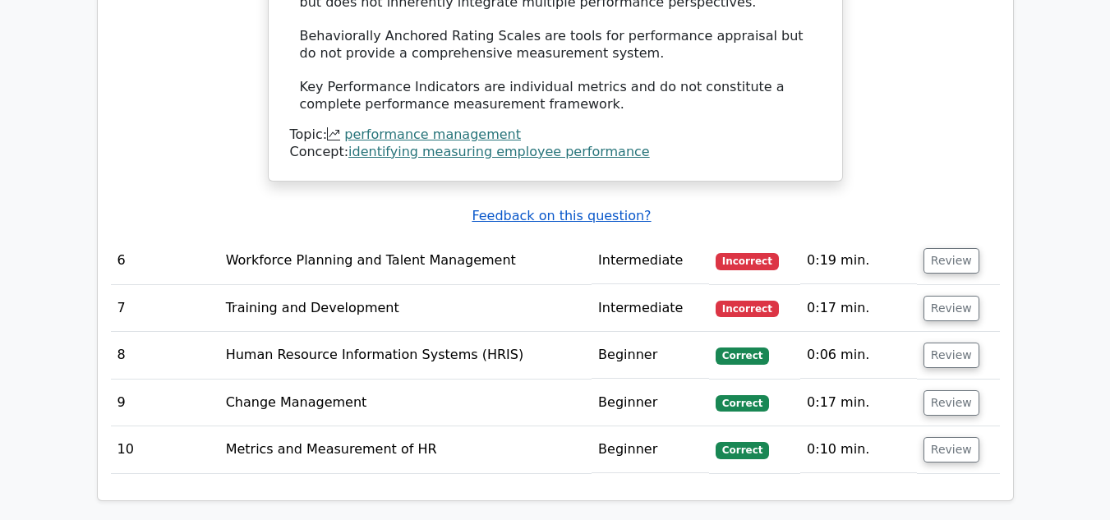
scroll to position [3615, 0]
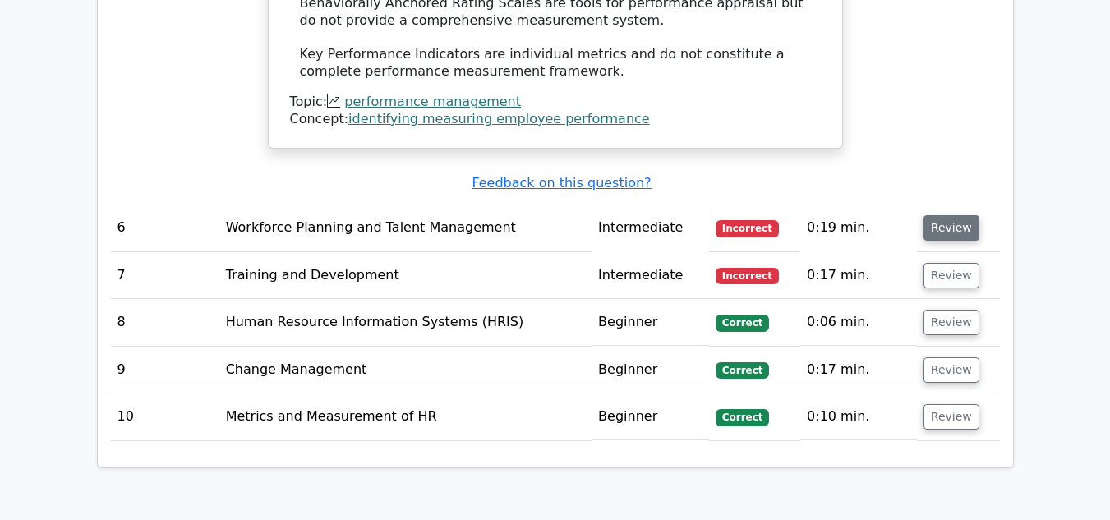
click at [949, 215] on button "Review" at bounding box center [952, 227] width 56 height 25
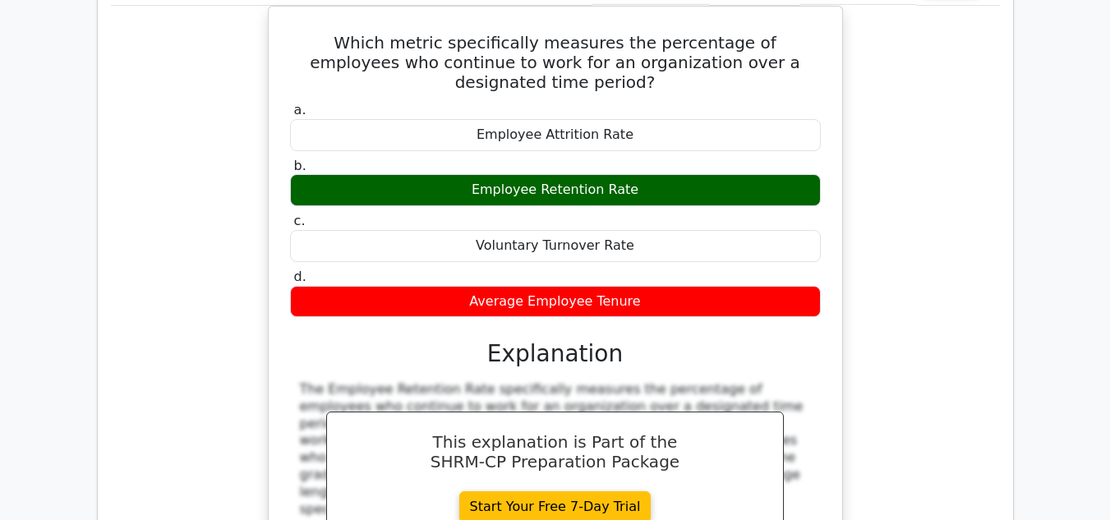
scroll to position [4190, 0]
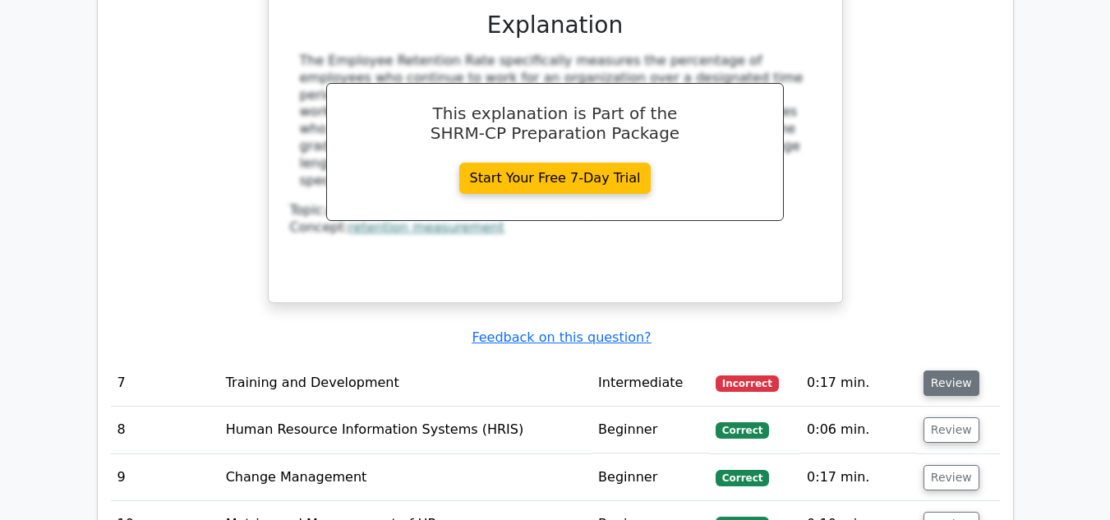
click at [961, 371] on button "Review" at bounding box center [952, 383] width 56 height 25
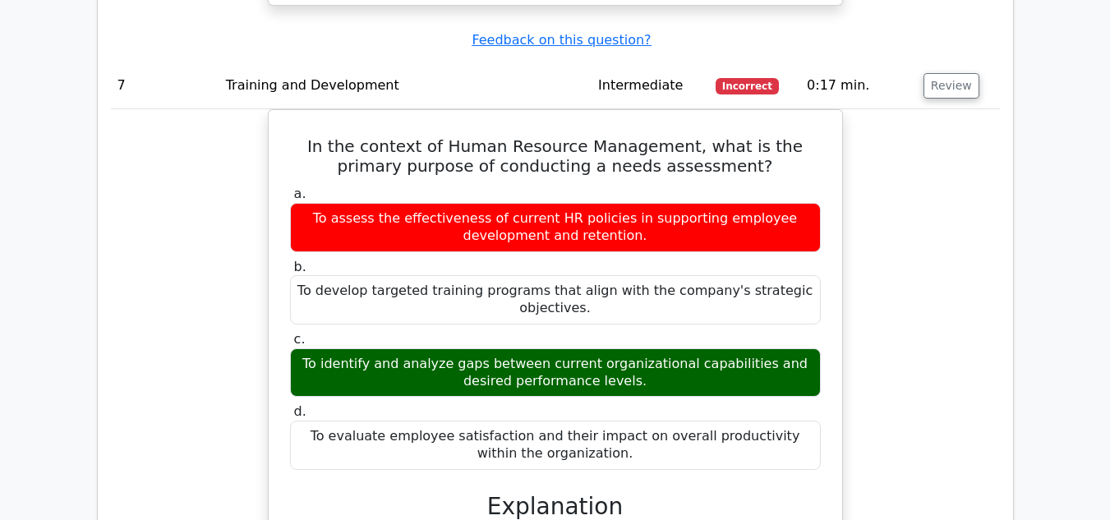
scroll to position [4352, 0]
